Goal: Contribute content: Add original content to the website for others to see

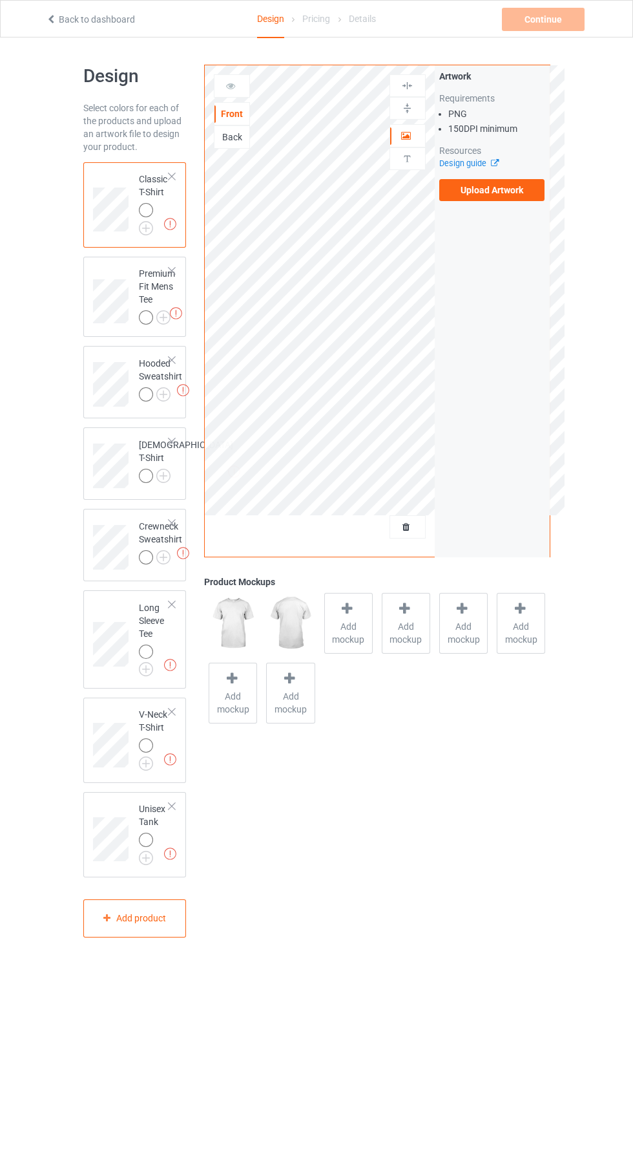
click at [516, 195] on label "Upload Artwork" at bounding box center [493, 190] width 106 height 22
click at [0, 0] on input "Upload Artwork" at bounding box center [0, 0] width 0 height 0
click at [504, 196] on label "Upload Artwork" at bounding box center [493, 190] width 106 height 22
click at [0, 0] on input "Upload Artwork" at bounding box center [0, 0] width 0 height 0
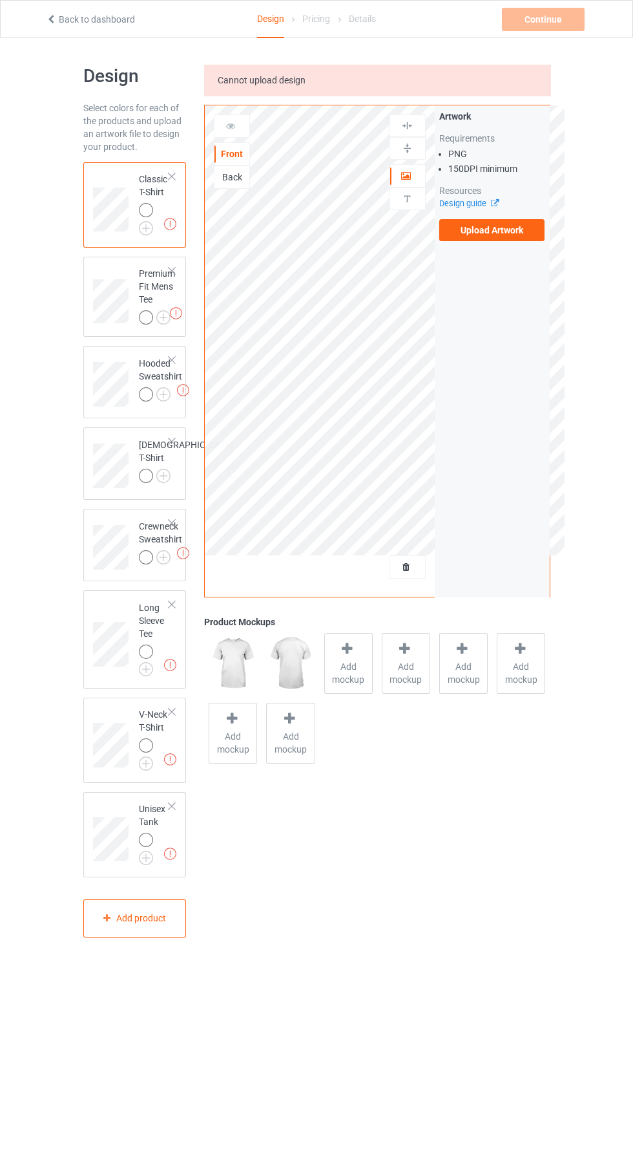
click at [172, 176] on div at bounding box center [171, 176] width 9 height 9
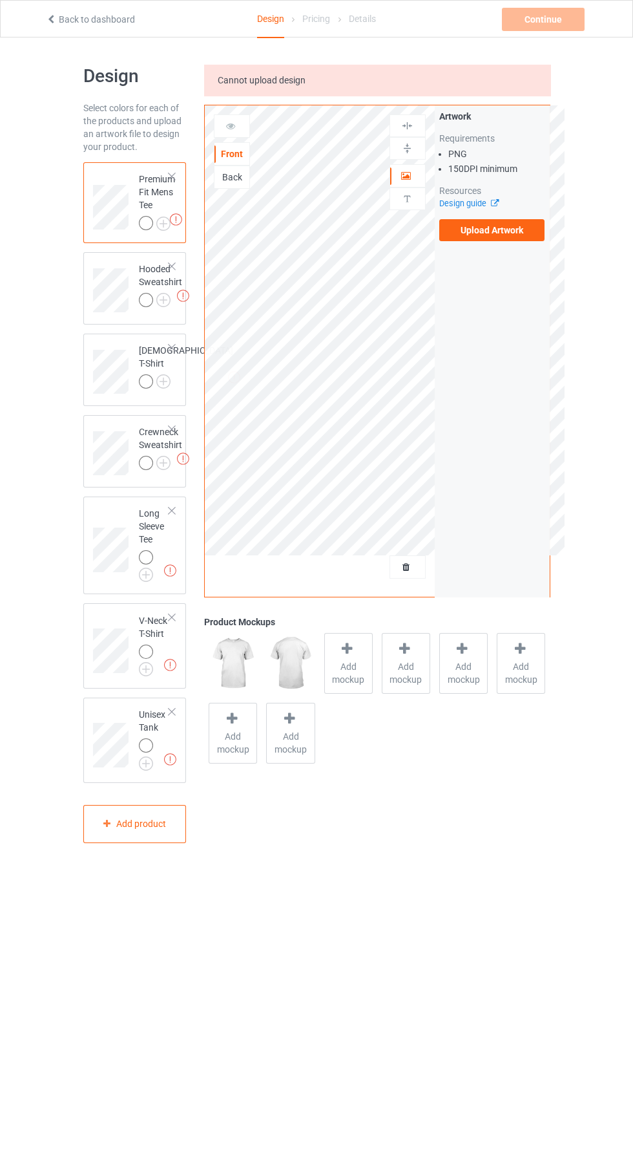
click at [172, 176] on div at bounding box center [171, 176] width 9 height 9
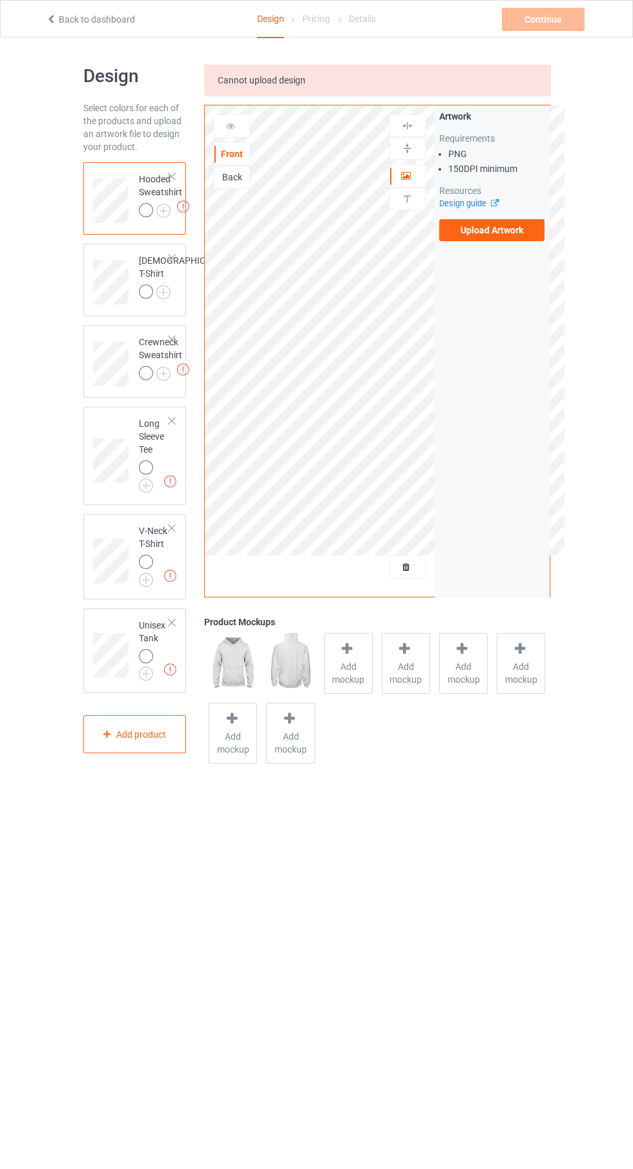
click at [172, 176] on div at bounding box center [171, 176] width 9 height 9
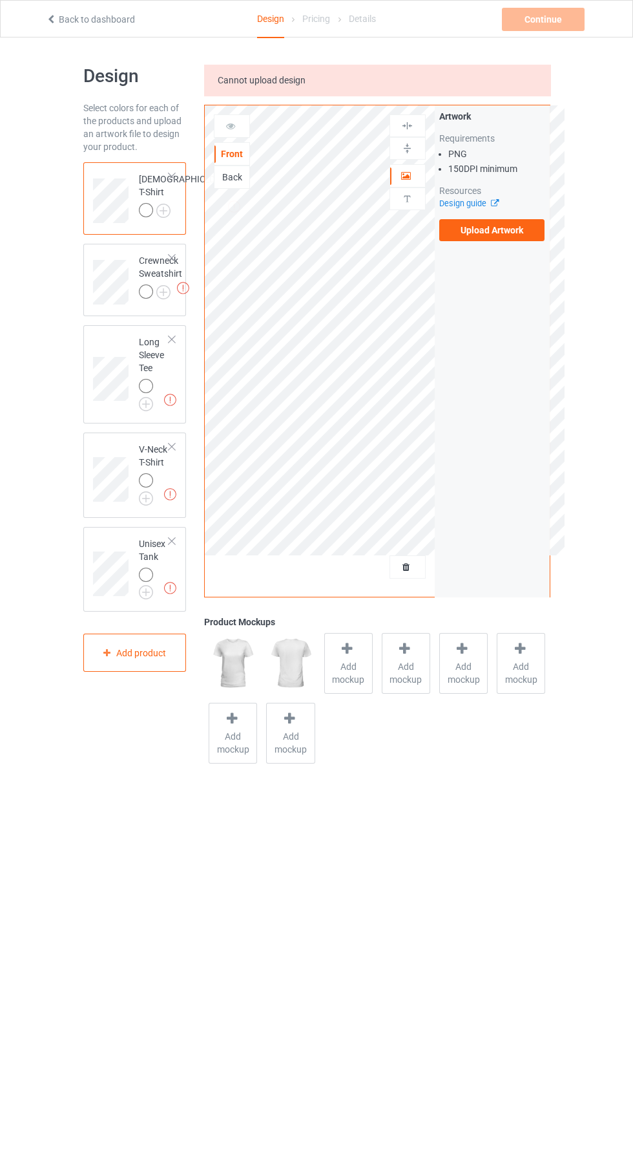
click at [172, 176] on div at bounding box center [171, 176] width 9 height 9
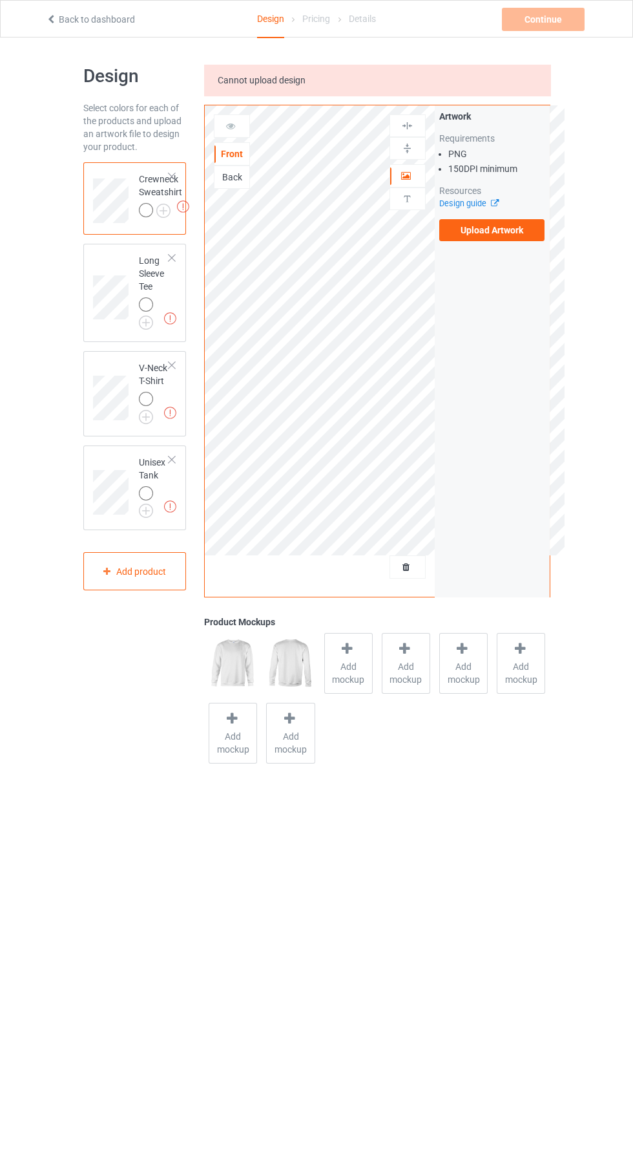
click at [172, 176] on div at bounding box center [171, 176] width 9 height 9
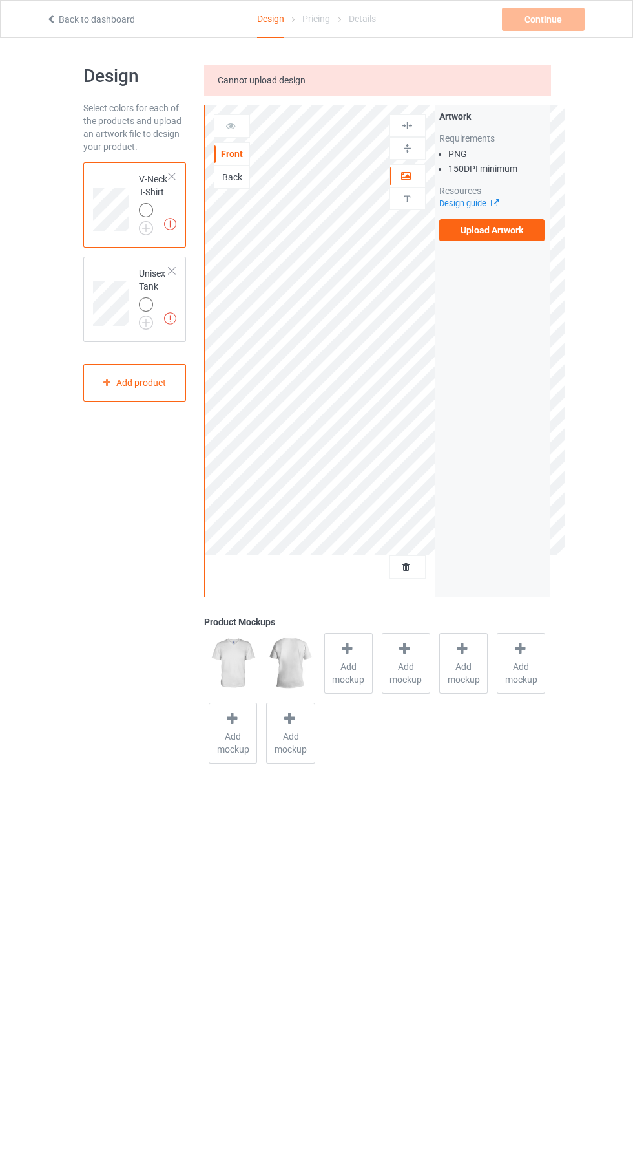
click at [172, 176] on div at bounding box center [171, 176] width 9 height 9
click at [173, 176] on div at bounding box center [171, 176] width 9 height 9
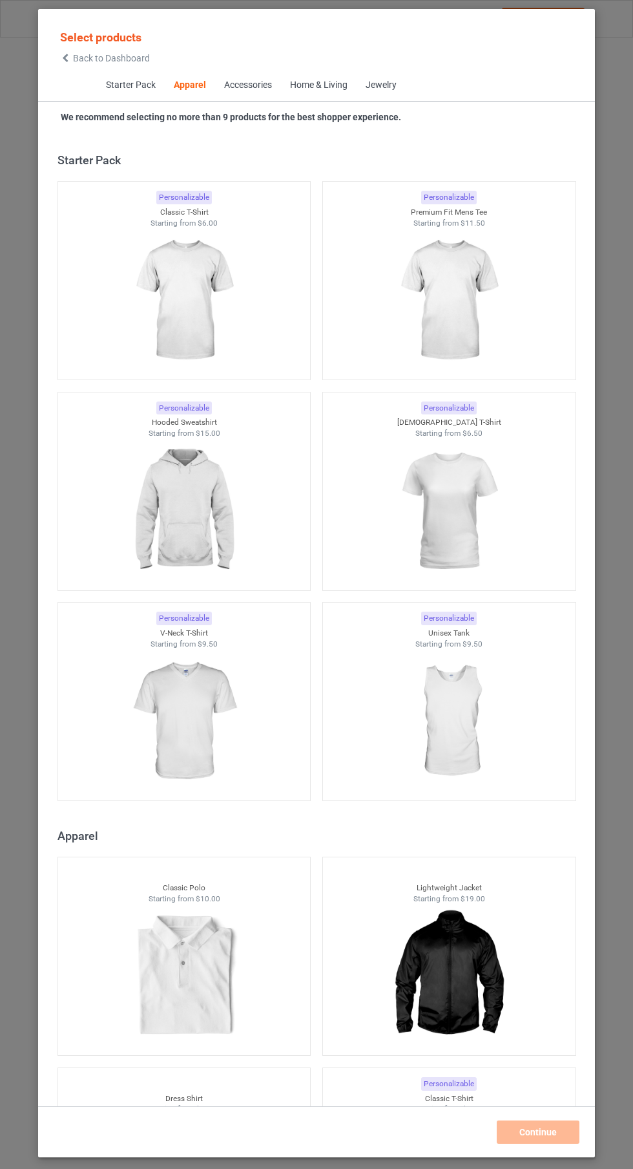
scroll to position [692, 0]
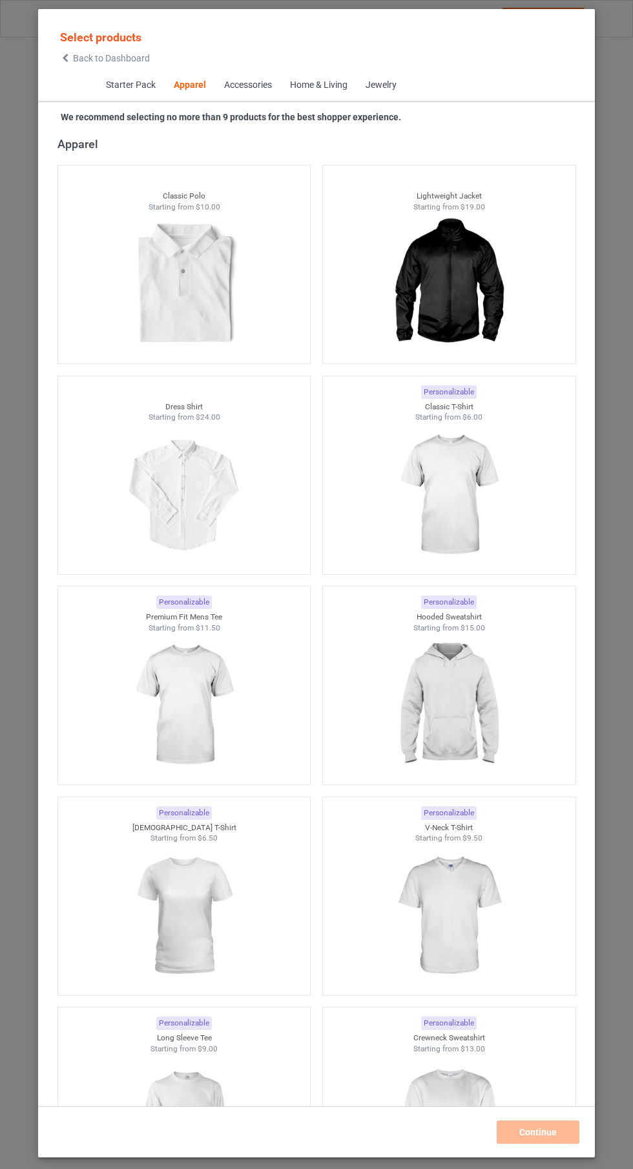
click at [441, 471] on img at bounding box center [449, 495] width 116 height 145
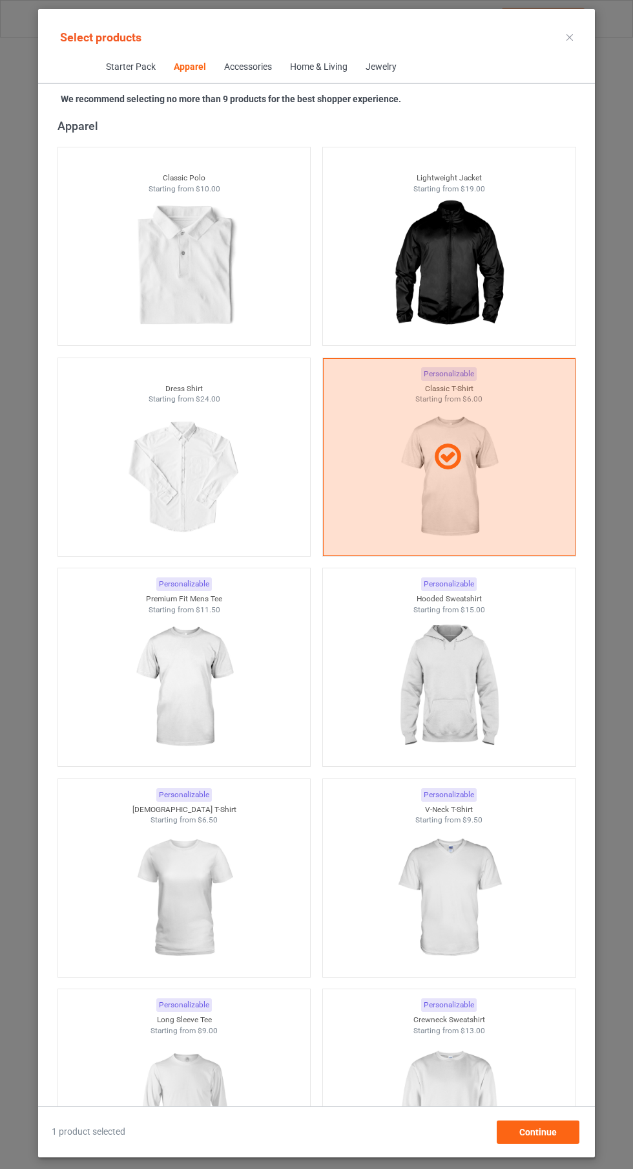
click at [219, 705] on img at bounding box center [184, 687] width 116 height 145
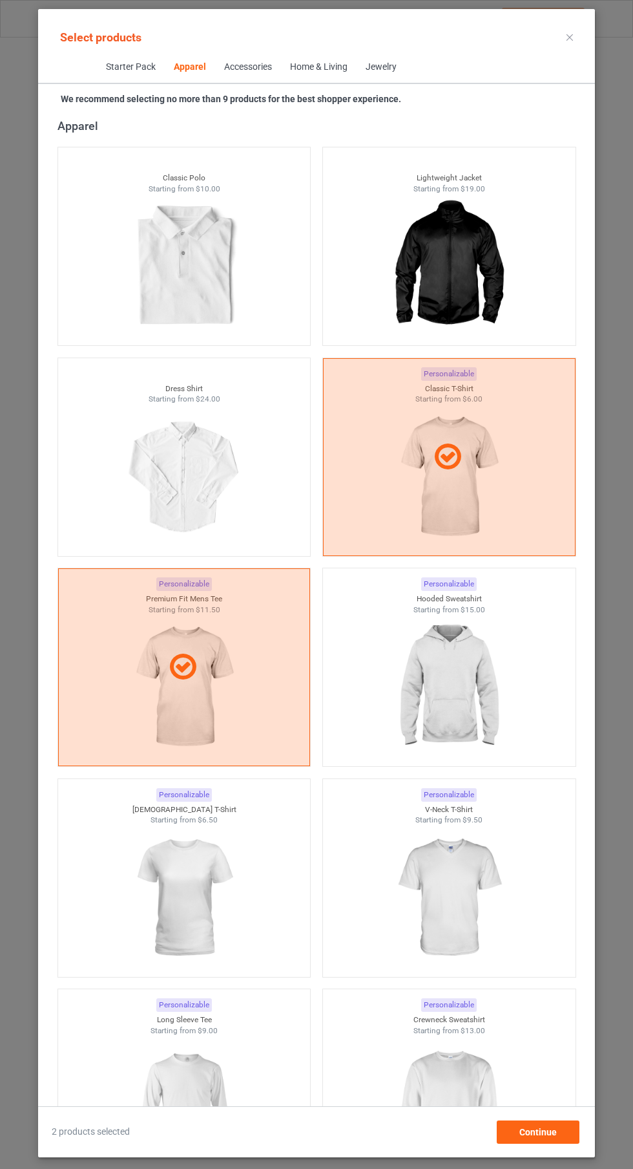
click at [471, 693] on img at bounding box center [449, 687] width 116 height 145
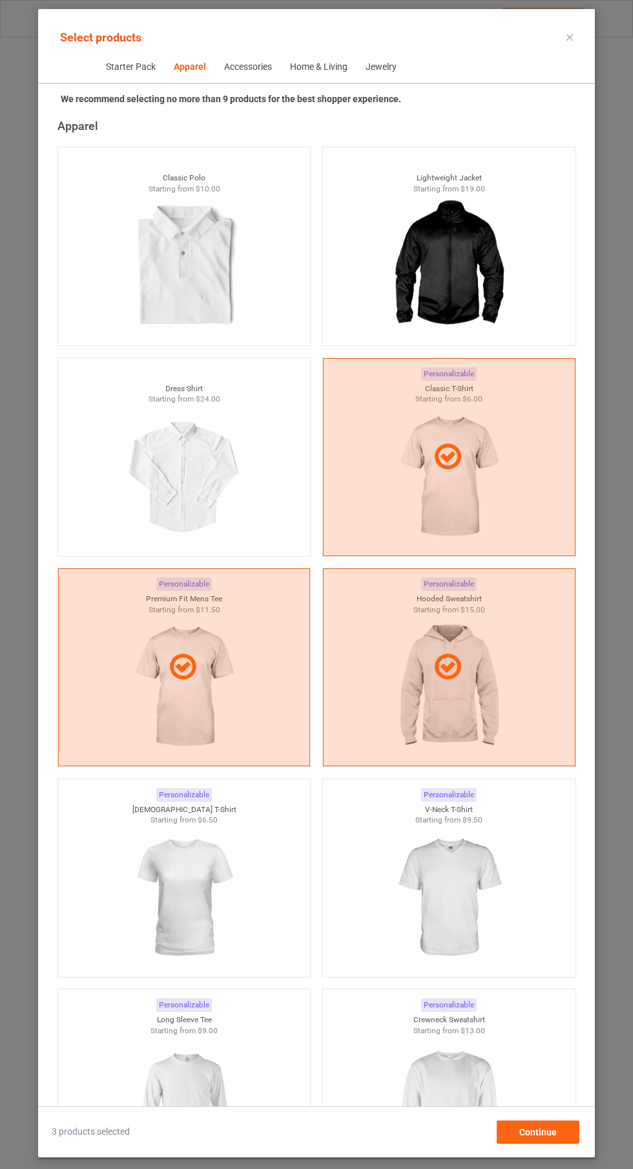
click at [570, 37] on icon at bounding box center [570, 37] width 6 height 6
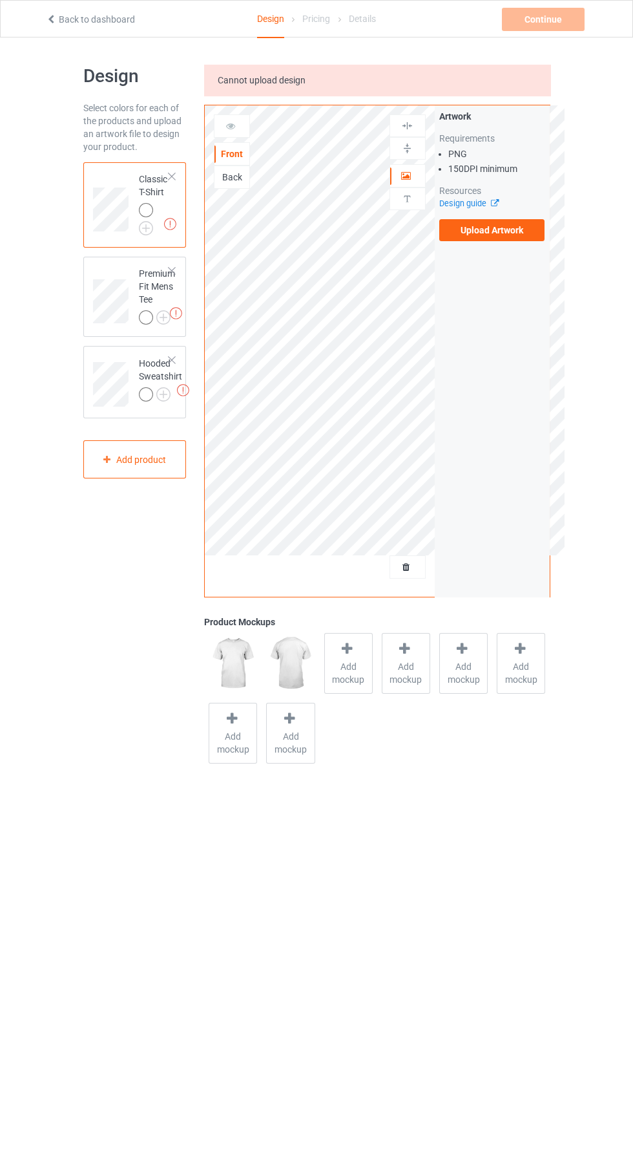
click at [505, 230] on label "Upload Artwork" at bounding box center [493, 230] width 106 height 22
click at [0, 0] on input "Upload Artwork" at bounding box center [0, 0] width 0 height 0
